Goal: Navigation & Orientation: Find specific page/section

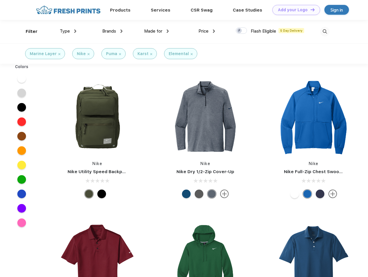
scroll to position [0, 0]
click at [294, 10] on link "Add your Logo Design Tool" at bounding box center [296, 10] width 48 height 10
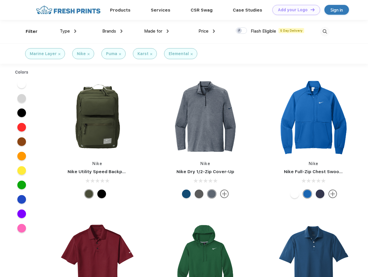
click at [0, 0] on div "Design Tool" at bounding box center [0, 0] width 0 height 0
click at [310, 10] on link "Add your Logo Design Tool" at bounding box center [296, 10] width 48 height 10
click at [28, 31] on div "Filter" at bounding box center [32, 31] width 12 height 7
click at [68, 31] on span "Type" at bounding box center [65, 31] width 10 height 5
click at [112, 31] on span "Brands" at bounding box center [109, 31] width 14 height 5
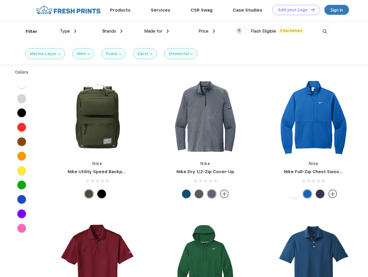
click at [156, 31] on span "Made for" at bounding box center [153, 31] width 18 height 5
click at [207, 31] on span "Price" at bounding box center [203, 31] width 10 height 5
click at [241, 31] on div at bounding box center [240, 30] width 11 height 6
click at [239, 31] on input "checkbox" at bounding box center [237, 29] width 4 height 4
click at [324, 31] on img at bounding box center [325, 32] width 10 height 10
